Goal: Information Seeking & Learning: Understand process/instructions

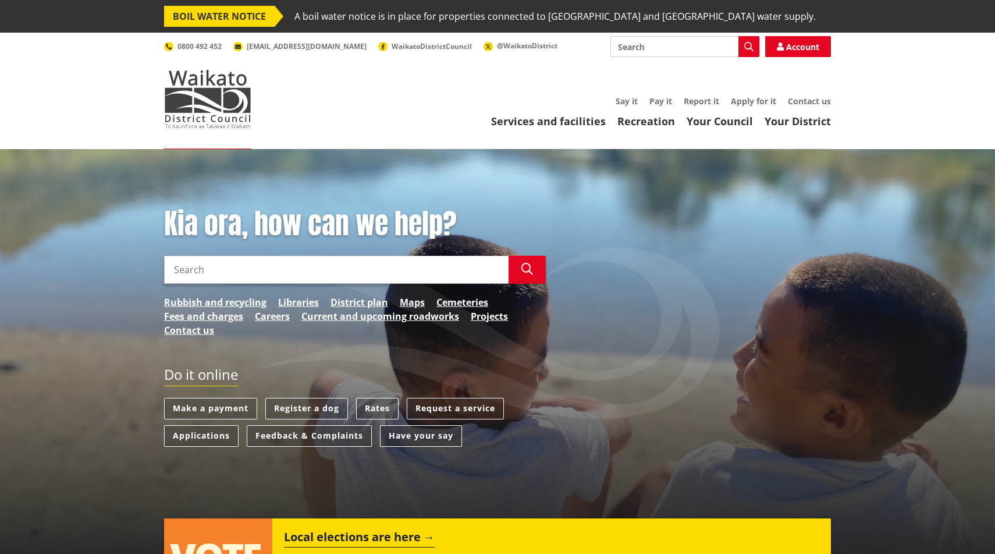
click at [225, 272] on input "Search" at bounding box center [336, 270] width 345 height 28
type input "event permit"
click at [539, 277] on button "Search" at bounding box center [527, 270] width 37 height 28
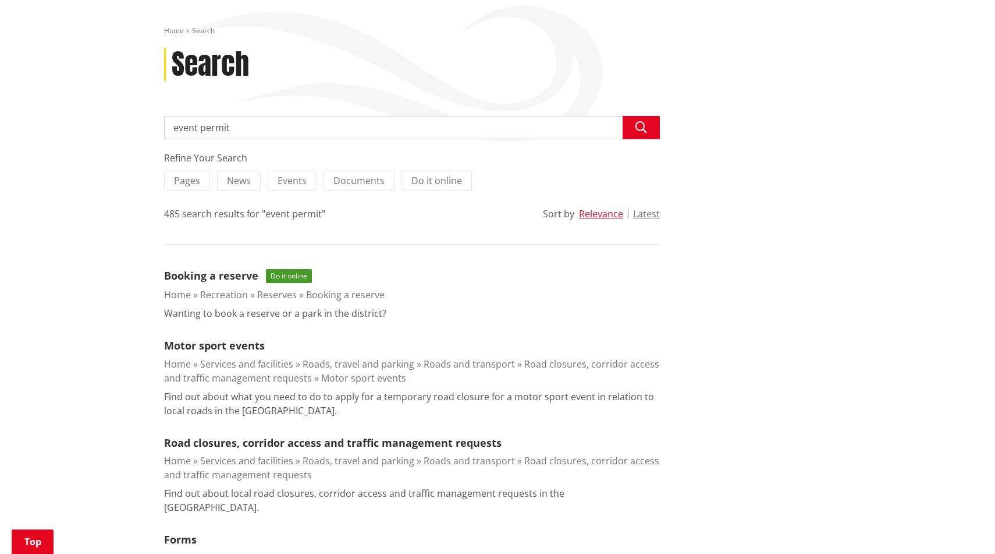
scroll to position [155, 0]
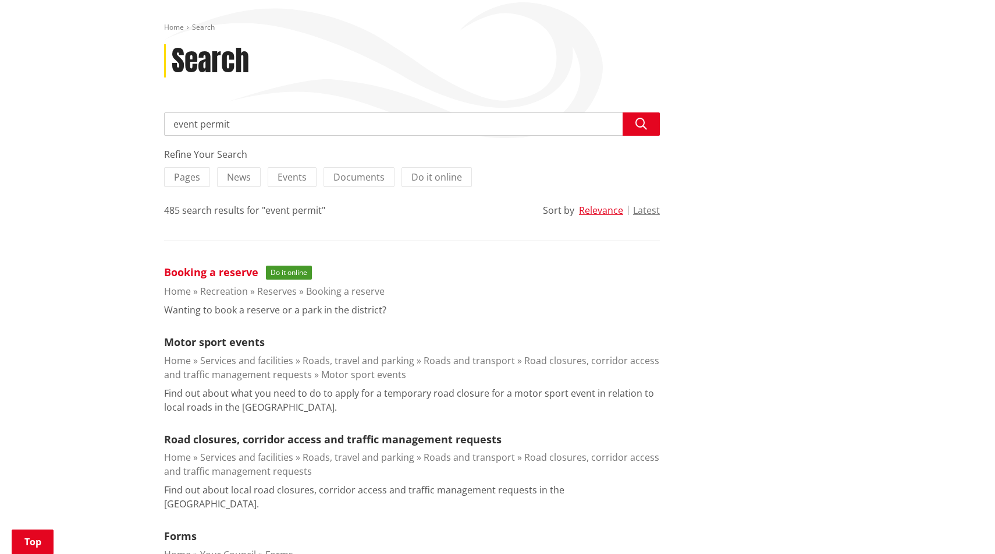
click at [221, 271] on link "Booking a reserve" at bounding box center [211, 272] width 94 height 14
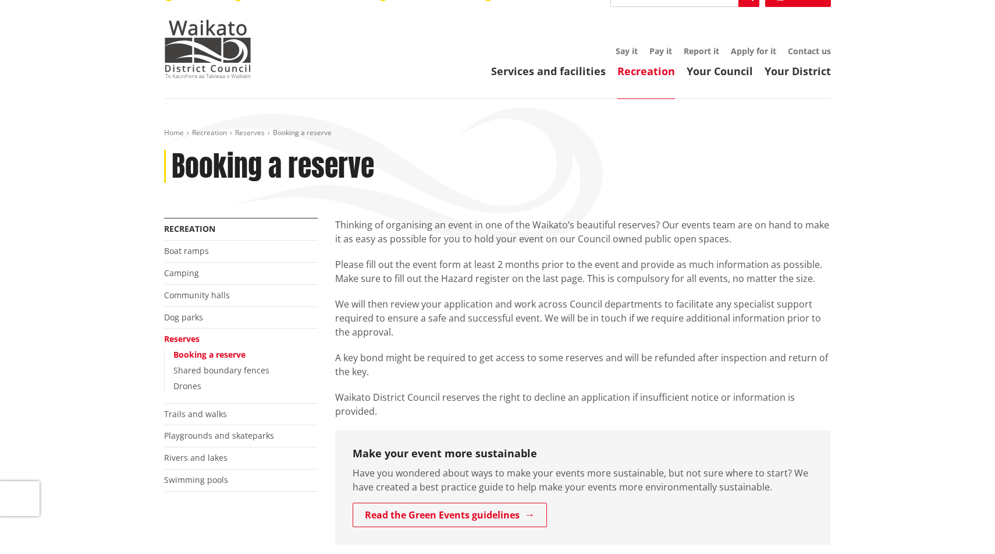
scroll to position [52, 0]
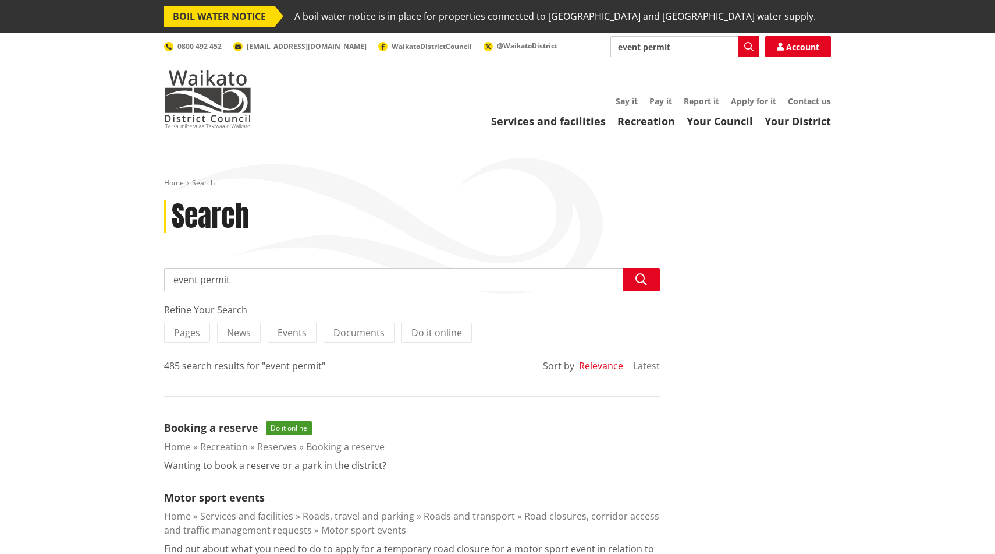
scroll to position [155, 0]
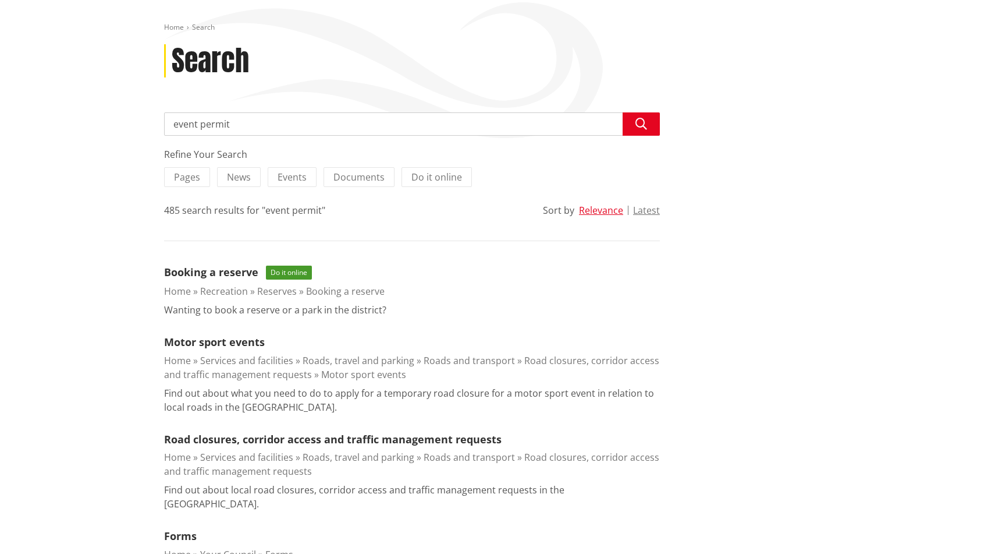
click at [253, 127] on input "event permit" at bounding box center [412, 123] width 496 height 23
drag, startPoint x: 254, startPoint y: 125, endPoint x: 172, endPoint y: 123, distance: 81.5
click at [172, 123] on input "event permit" at bounding box center [412, 123] width 496 height 23
type input "food permit"
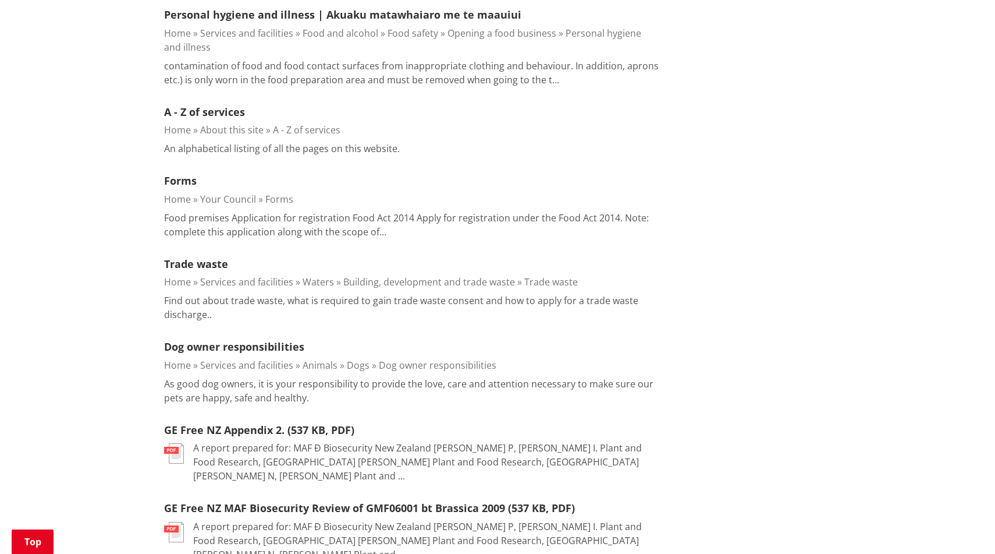
scroll to position [434, 0]
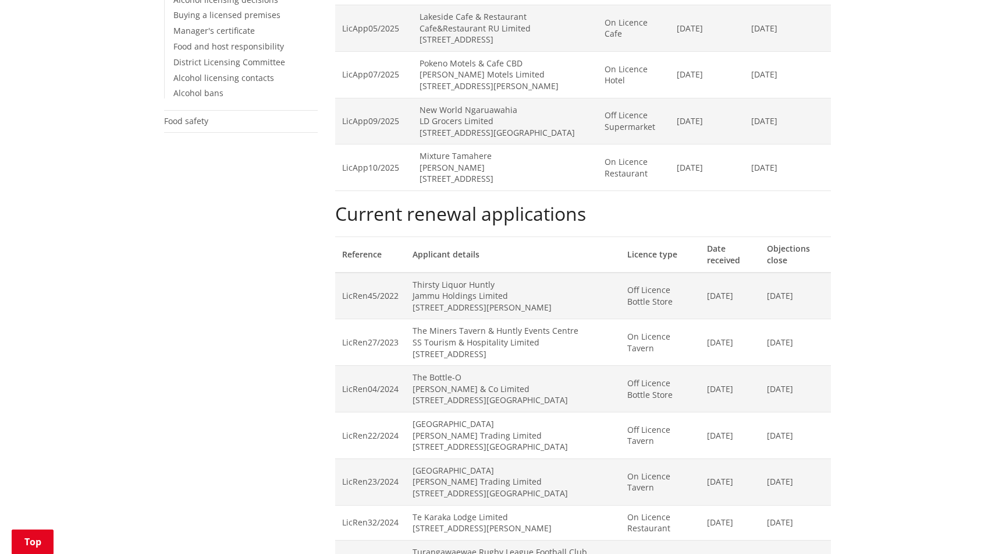
scroll to position [418, 0]
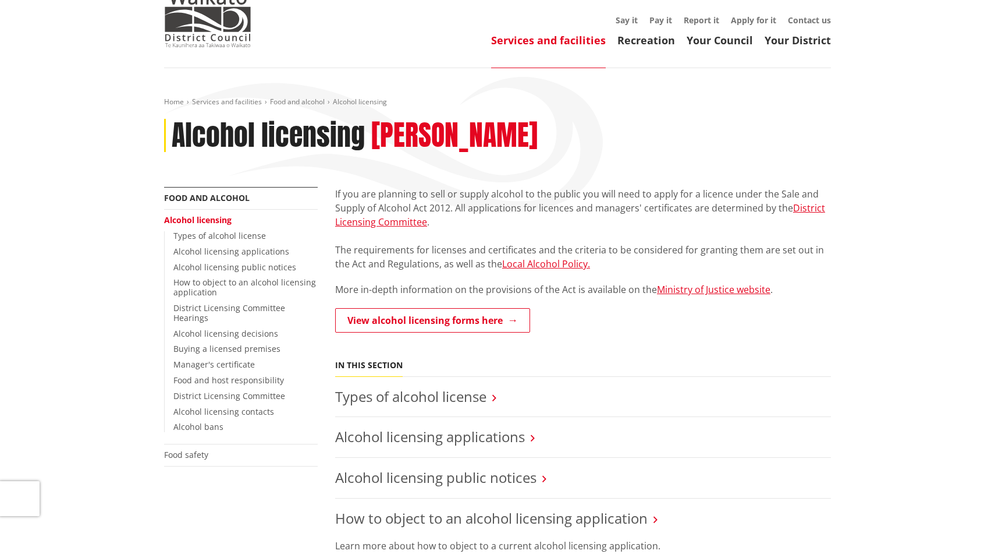
scroll to position [82, 0]
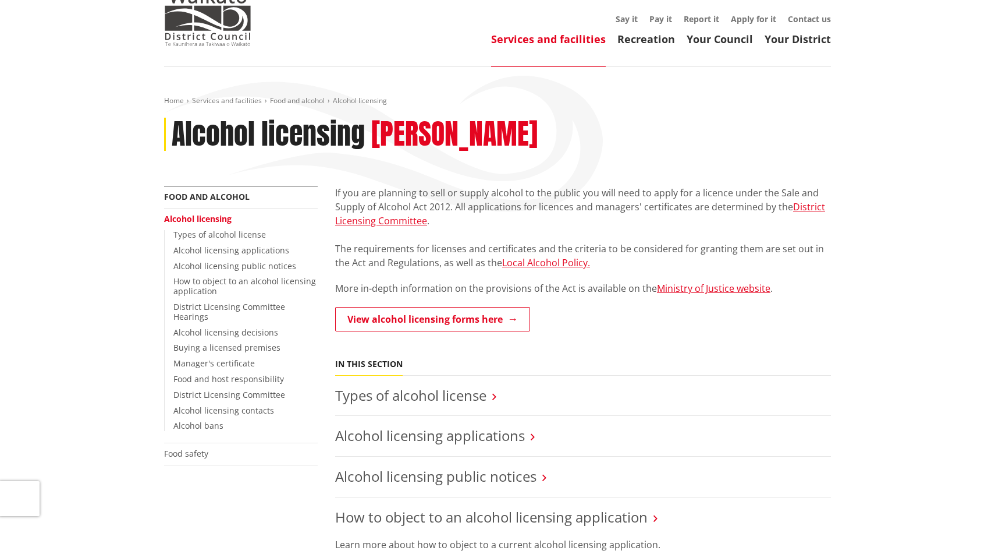
click at [541, 235] on p "If you are planning to sell or supply alcohol to the public you will need to ap…" at bounding box center [583, 228] width 496 height 84
click at [463, 429] on link "Alcohol licensing applications" at bounding box center [430, 434] width 190 height 19
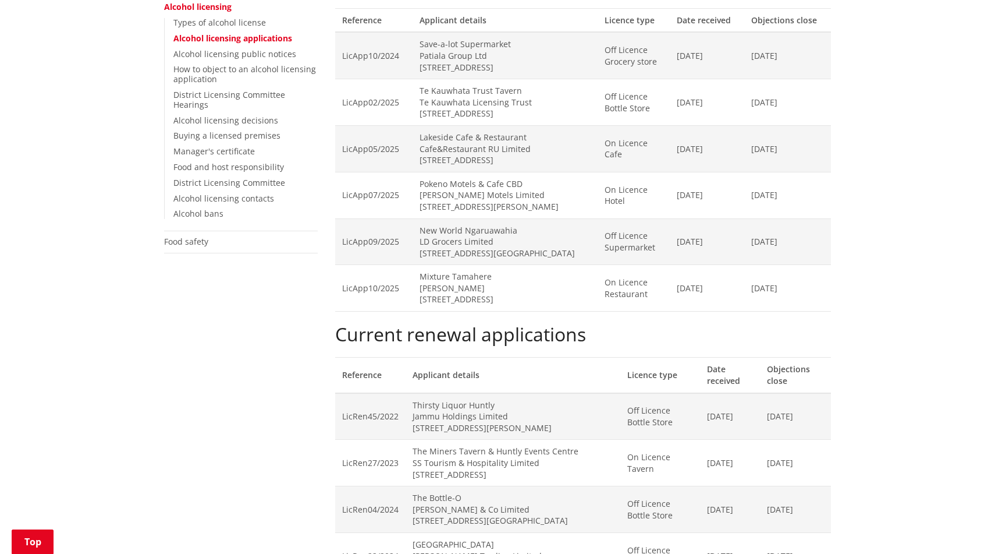
click at [463, 429] on td "Thirsty Liquor Huntly Jammu Holdings Limited 4 Ralph Street, HUNTLY" at bounding box center [513, 416] width 215 height 47
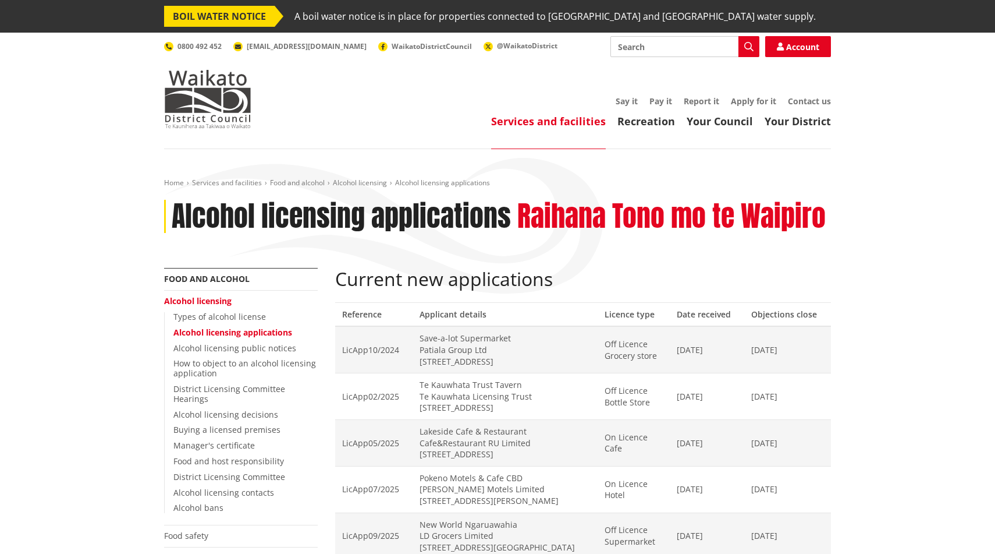
click at [210, 299] on link "Alcohol licensing" at bounding box center [198, 300] width 68 height 11
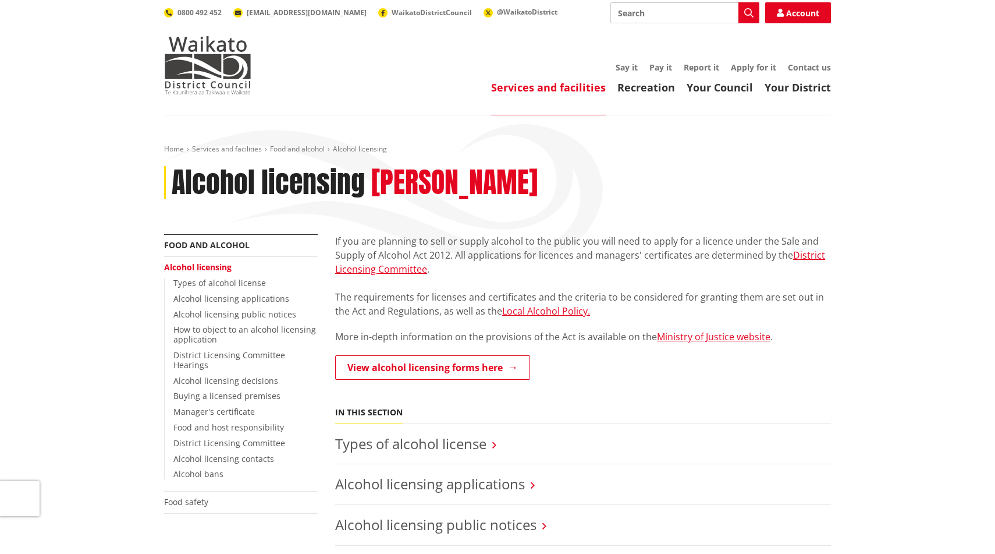
scroll to position [34, 0]
click at [460, 262] on p "If you are planning to sell or supply alcohol to the public you will need to ap…" at bounding box center [583, 275] width 496 height 84
drag, startPoint x: 449, startPoint y: 257, endPoint x: 779, endPoint y: 240, distance: 330.4
click at [779, 240] on p "If you are planning to sell or supply alcohol to the public you will need to ap…" at bounding box center [583, 275] width 496 height 84
copy p "Sale and Supply of Alcohol Act 2012"
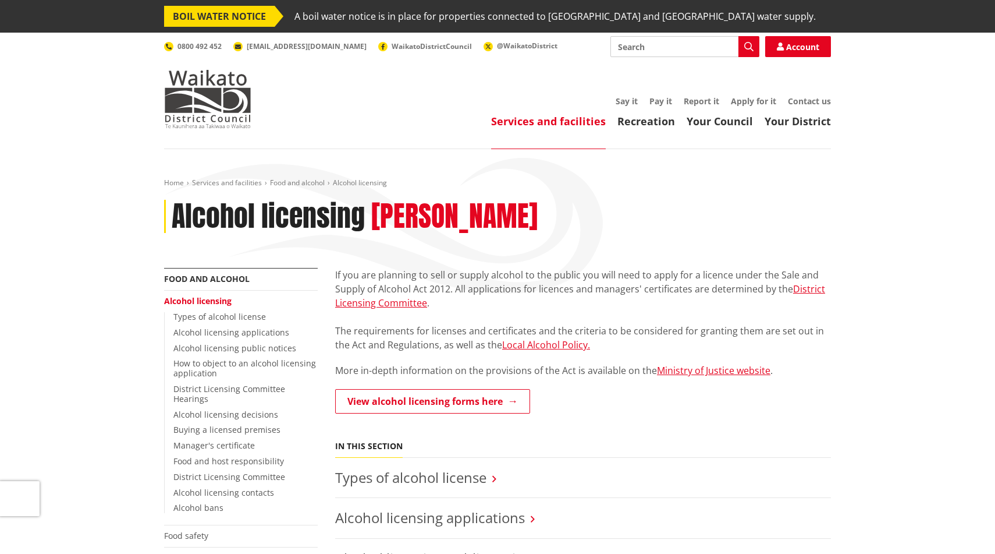
scroll to position [82, 0]
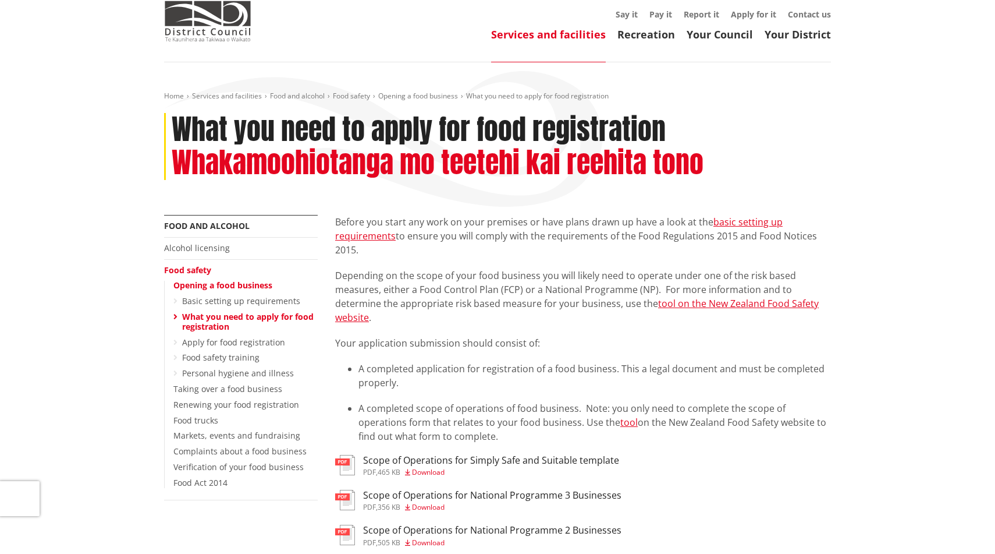
scroll to position [83, 0]
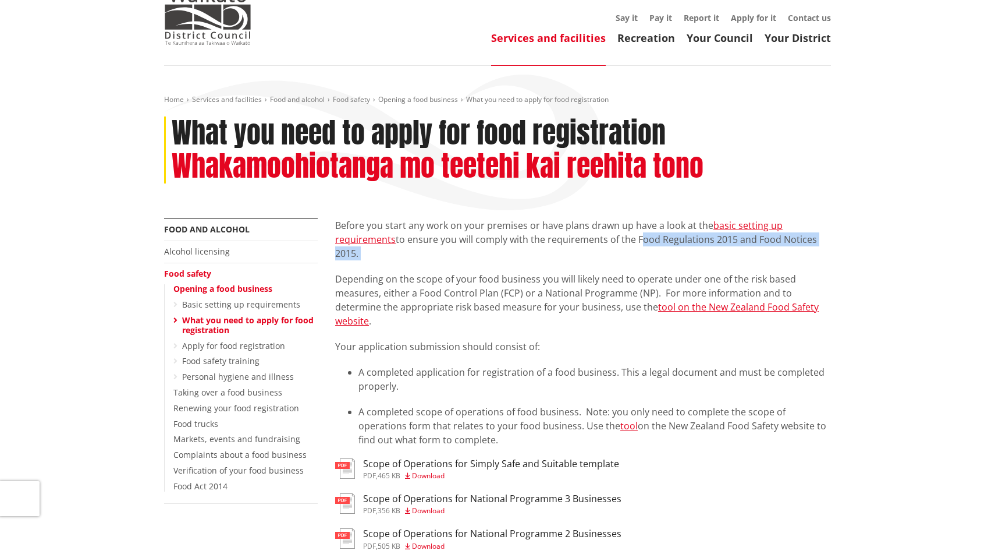
drag, startPoint x: 636, startPoint y: 240, endPoint x: 632, endPoint y: 260, distance: 20.2
click at [632, 260] on div "Before you start any work on your premises or have plans drawn up have a look a…" at bounding box center [583, 305] width 496 height 175
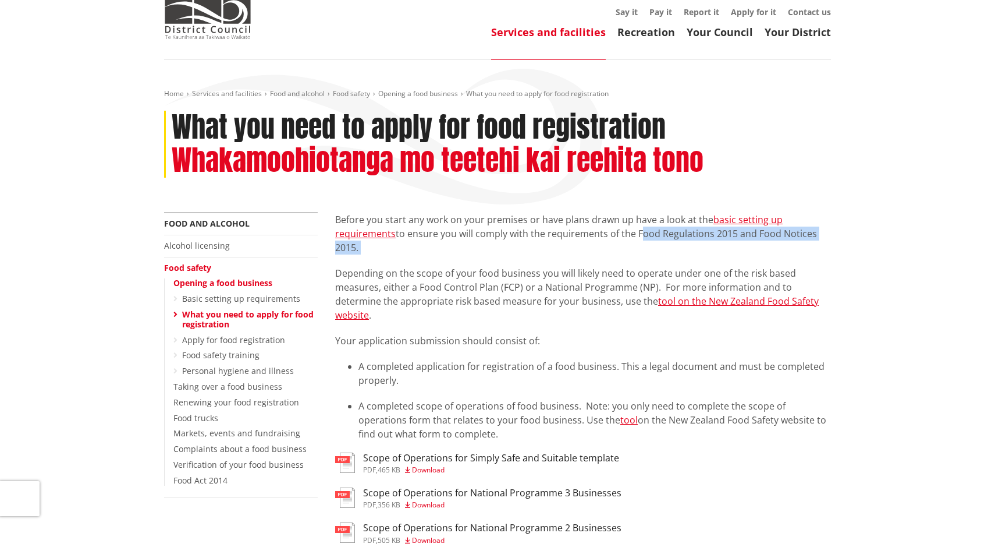
scroll to position [91, 0]
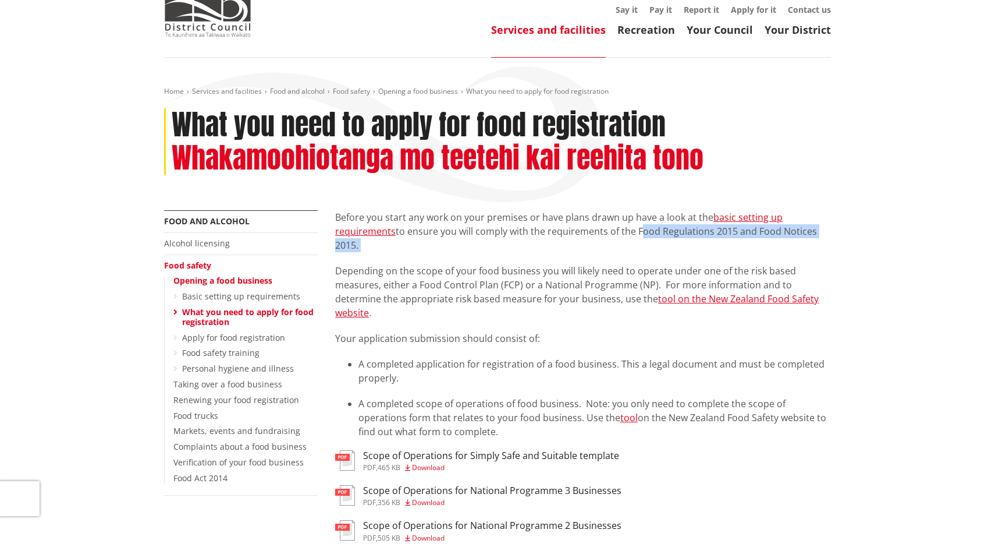
click at [637, 235] on p "Before you start any work on your premises or have plans drawn up have a look a…" at bounding box center [583, 231] width 496 height 42
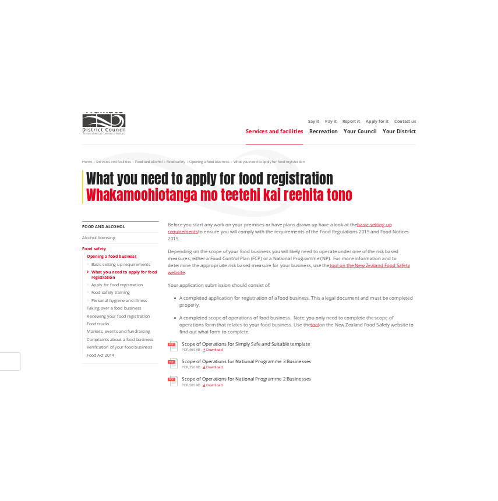
scroll to position [83, 0]
